Goal: Check status: Check status

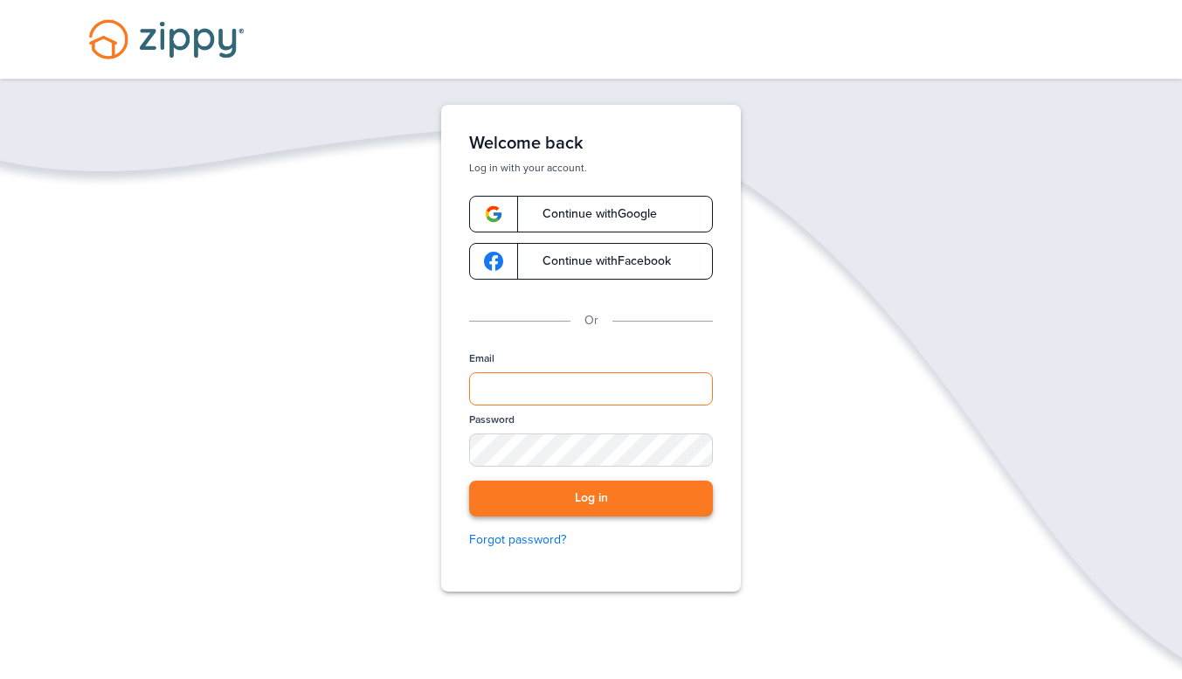
type input "**********"
click at [581, 512] on button "Log in" at bounding box center [591, 499] width 244 height 36
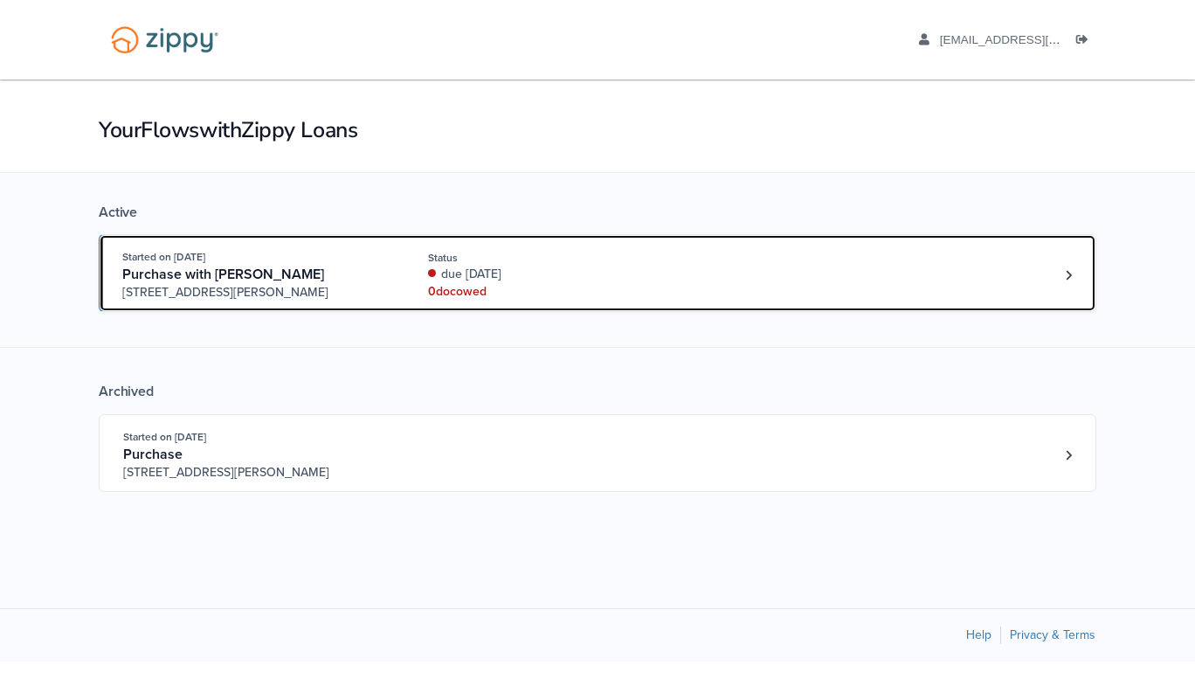
click at [548, 269] on div "due [DATE]" at bounding box center [544, 274] width 233 height 17
